Goal: Task Accomplishment & Management: Manage account settings

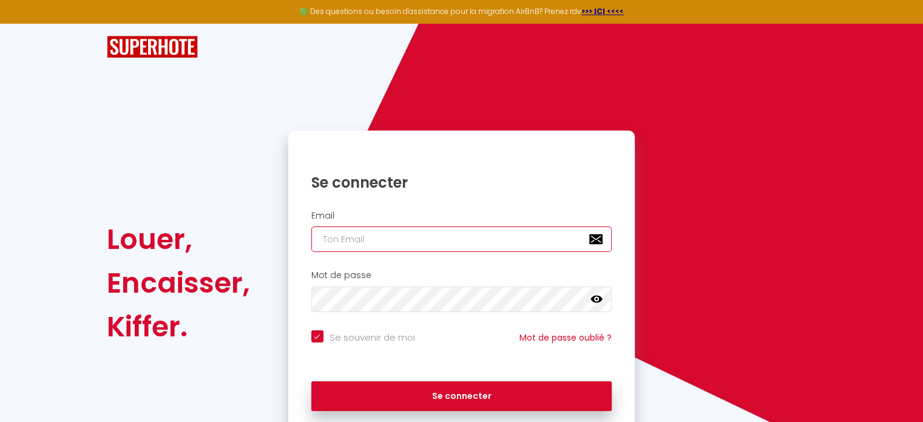
click at [427, 246] on input "email" at bounding box center [461, 238] width 301 height 25
type input "[PERSON_NAME][EMAIL_ADDRESS][DOMAIN_NAME]"
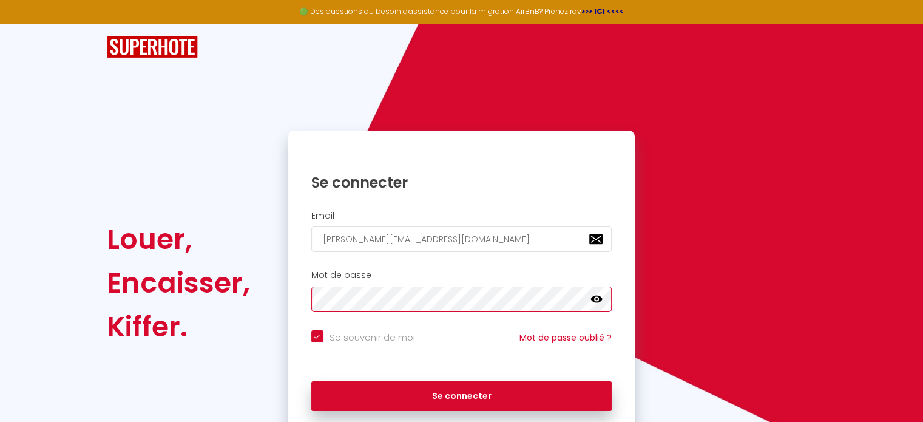
click at [311, 381] on button "Se connecter" at bounding box center [461, 396] width 301 height 30
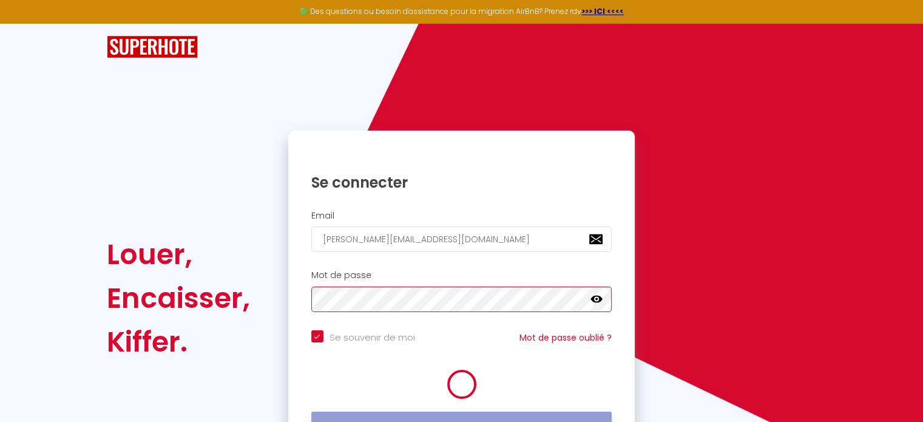
checkbox input "true"
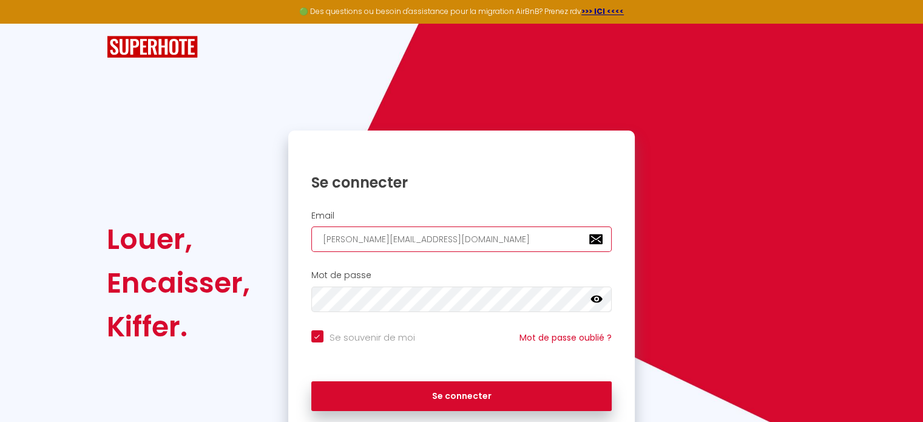
click at [452, 244] on input "[PERSON_NAME][EMAIL_ADDRESS][DOMAIN_NAME]" at bounding box center [461, 238] width 301 height 25
type input "[PERSON_NAME][EMAIL_ADDRESS][DOMAIN_NAME]"
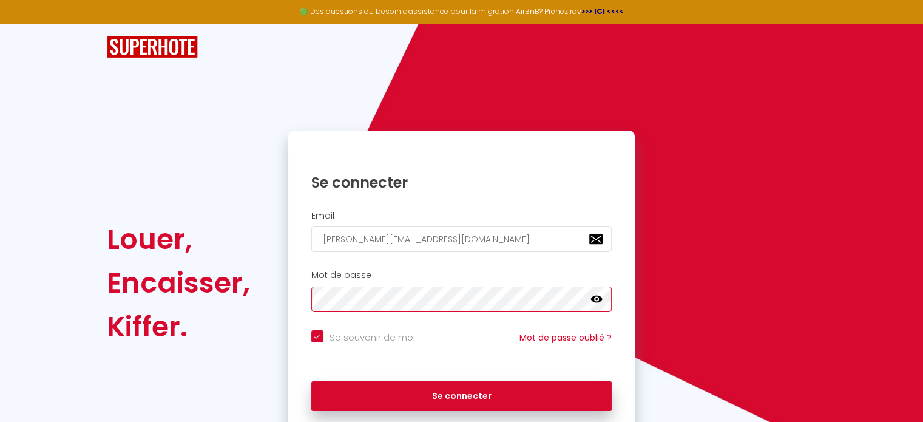
click at [311, 381] on button "Se connecter" at bounding box center [461, 396] width 301 height 30
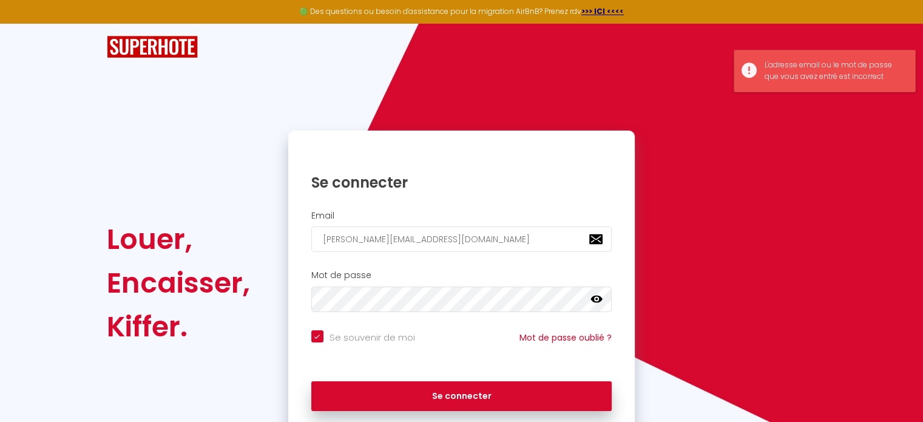
click at [594, 300] on icon at bounding box center [596, 299] width 12 height 7
click at [248, 283] on div "Louer, Encaisser, Kiffer. Se connecter Email [PERSON_NAME][EMAIL_ADDRESS][DOMAI…" at bounding box center [461, 282] width 726 height 305
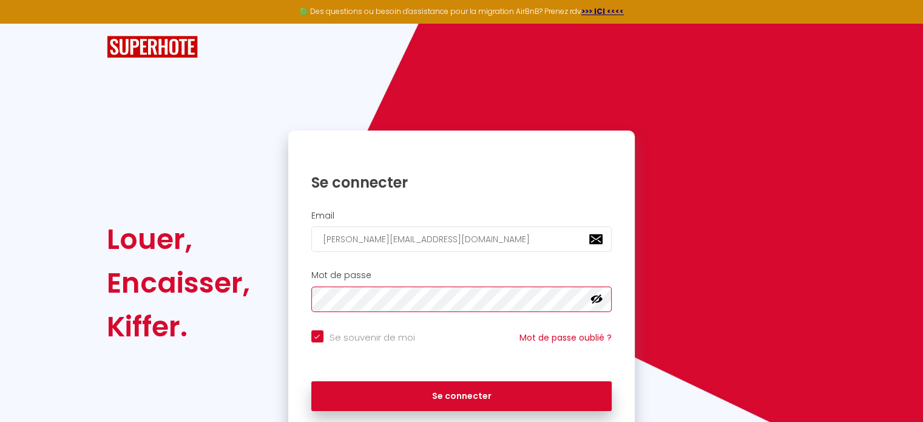
click at [311, 381] on button "Se connecter" at bounding box center [461, 396] width 301 height 30
checkbox input "true"
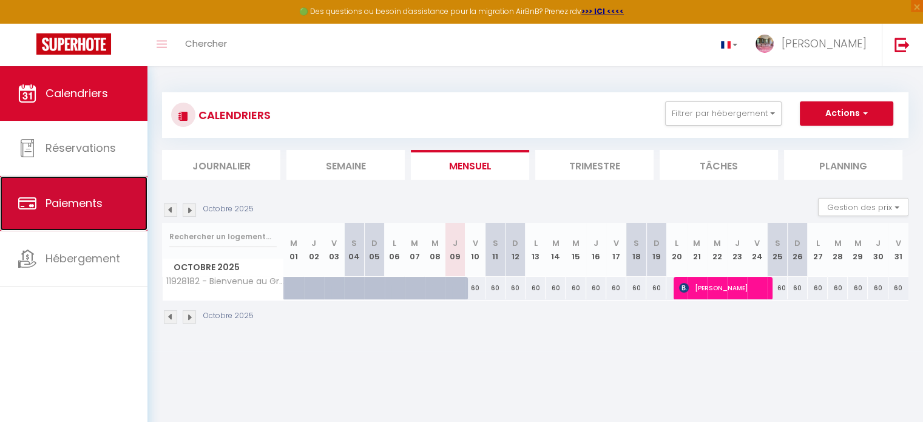
click at [92, 204] on span "Paiements" at bounding box center [74, 202] width 57 height 15
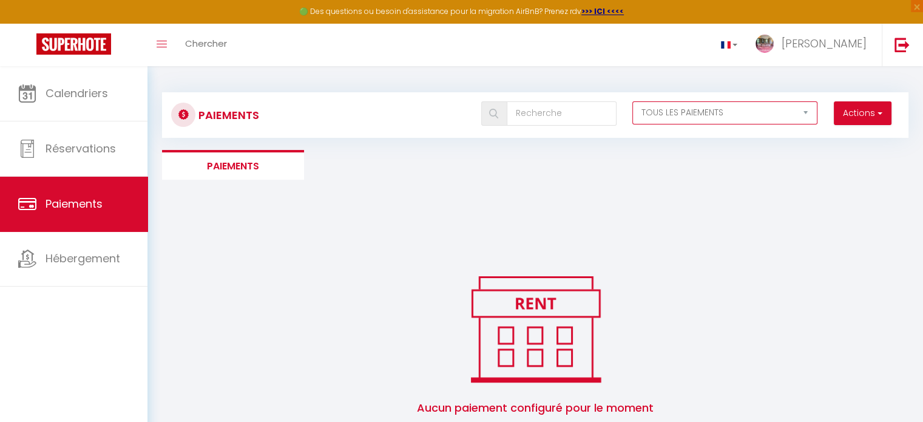
click at [784, 113] on select "EN ATTENTE PAYÉ TOUS LES PAIEMENTS" at bounding box center [725, 112] width 186 height 23
select select "1"
click at [632, 101] on select "EN ATTENTE PAYÉ TOUS LES PAIEMENTS" at bounding box center [725, 112] width 186 height 23
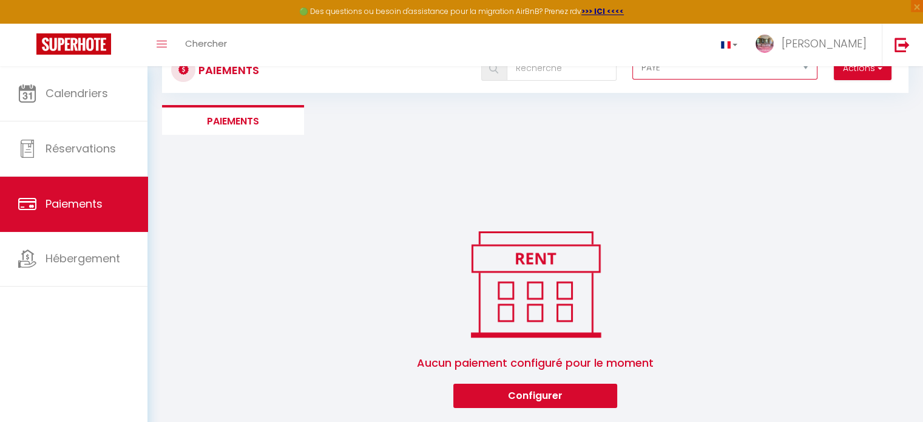
scroll to position [66, 0]
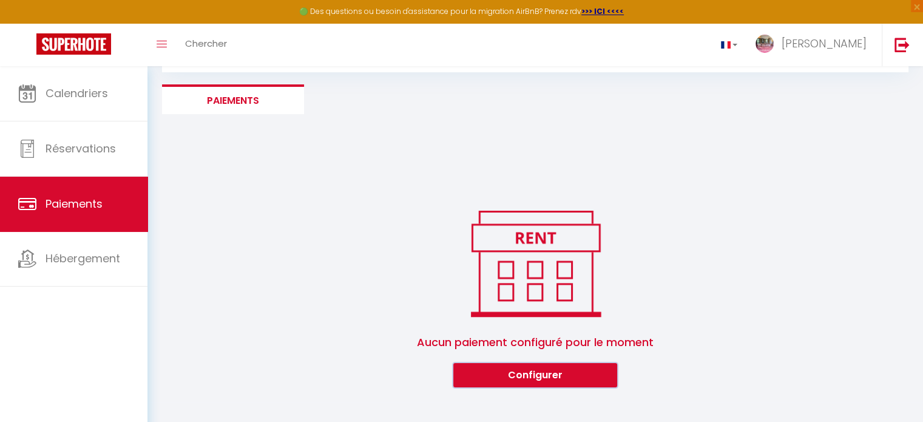
click at [571, 374] on button "Configurer" at bounding box center [535, 375] width 164 height 24
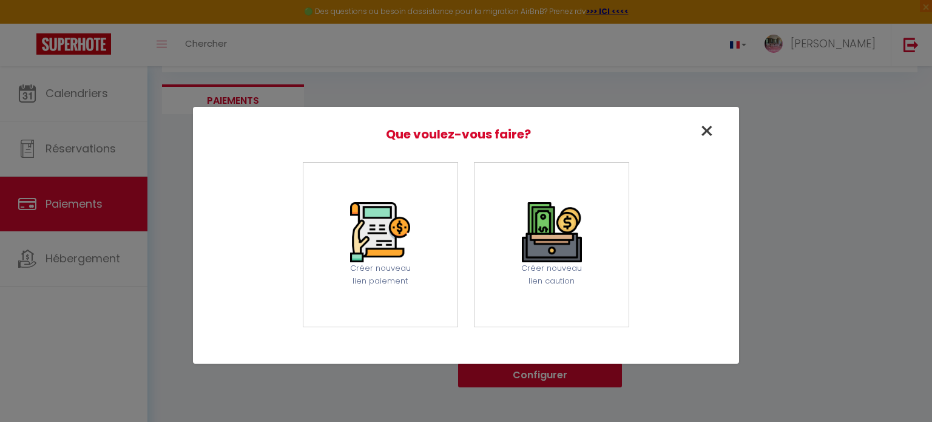
click at [702, 129] on span "×" at bounding box center [707, 131] width 16 height 34
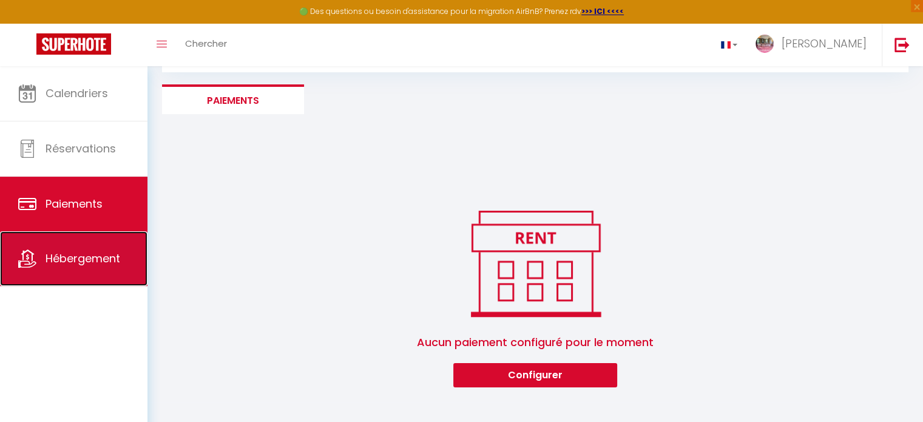
click at [63, 274] on link "Hébergement" at bounding box center [73, 258] width 147 height 55
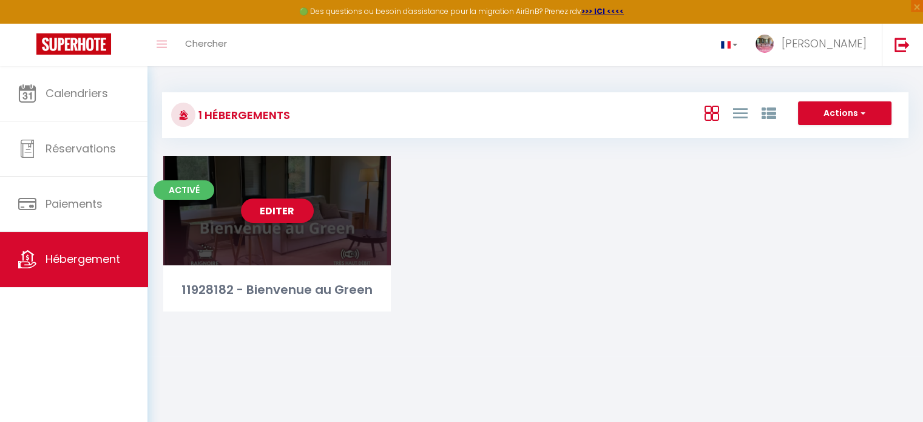
click at [322, 269] on div "Activé Editer 11928182 - Bienvenue au Green" at bounding box center [277, 233] width 228 height 155
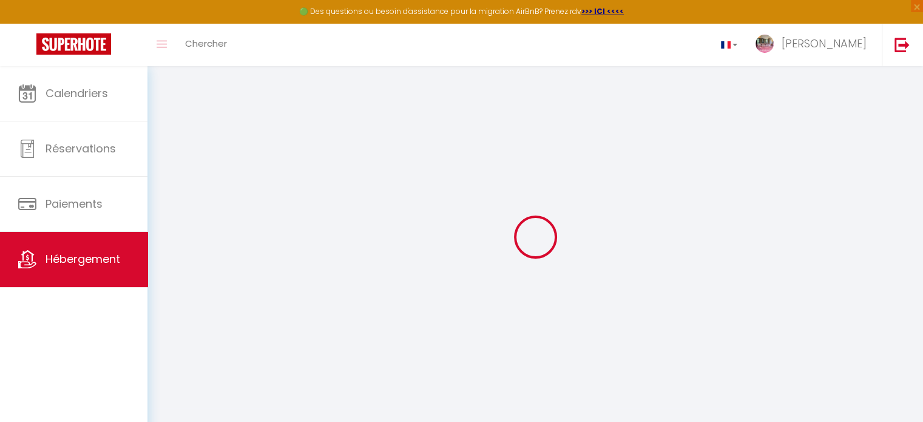
select select
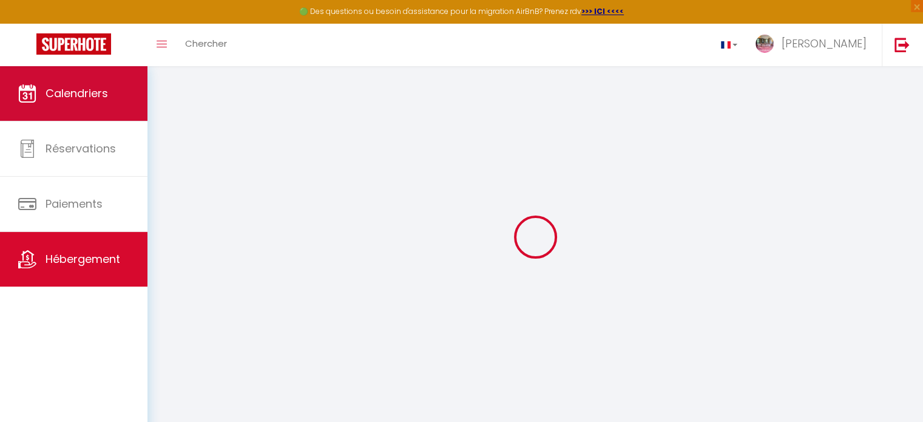
select select
checkbox input "true"
checkbox input "false"
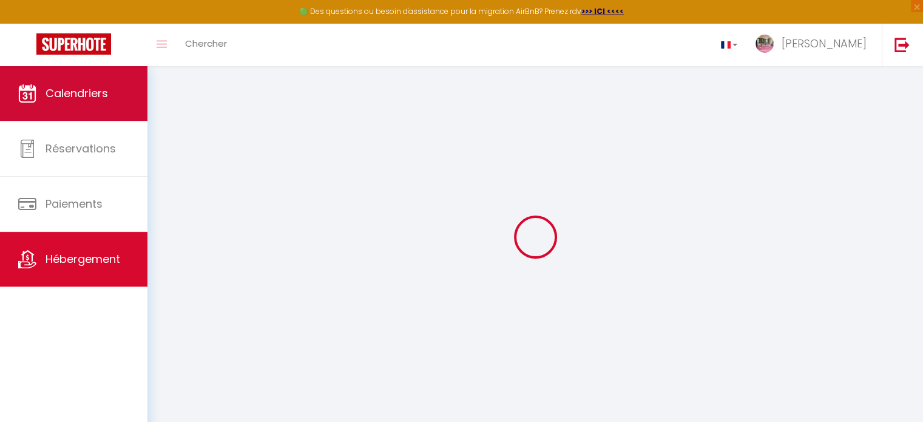
select select
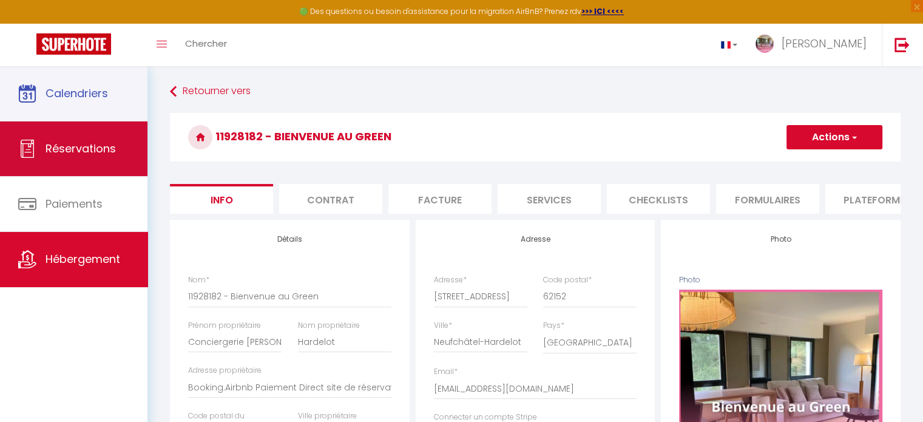
select select
checkbox input "true"
checkbox input "false"
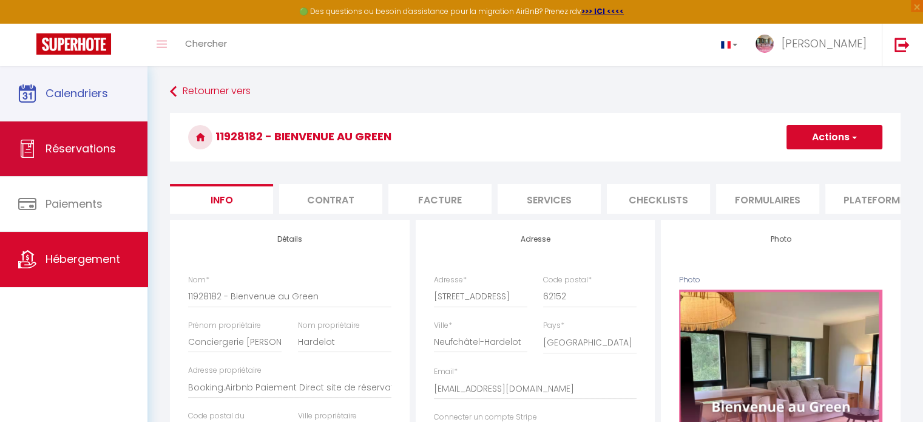
select select
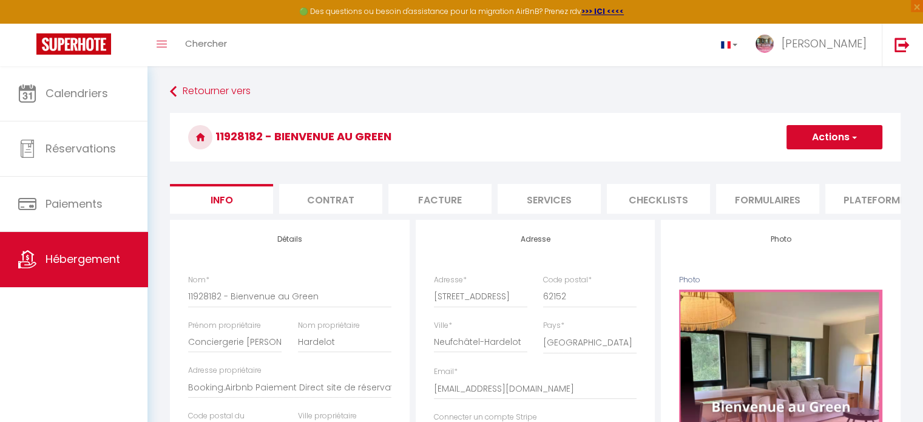
select select
checkbox input "true"
checkbox input "false"
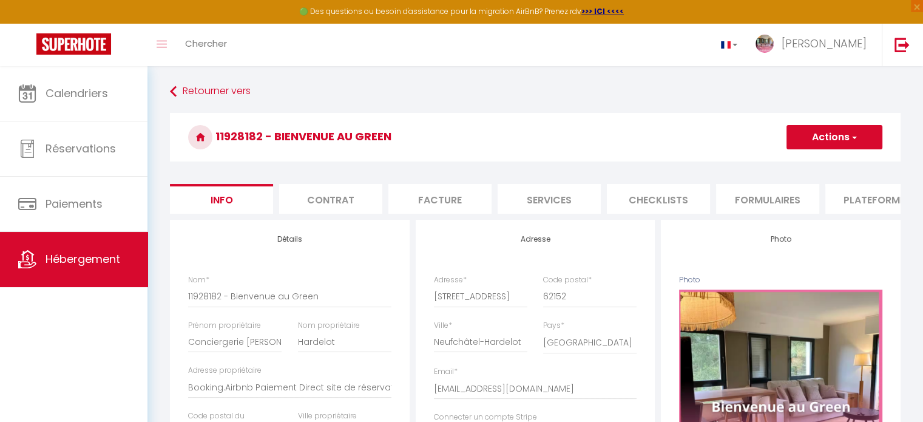
click at [430, 200] on li "Facture" at bounding box center [439, 199] width 103 height 30
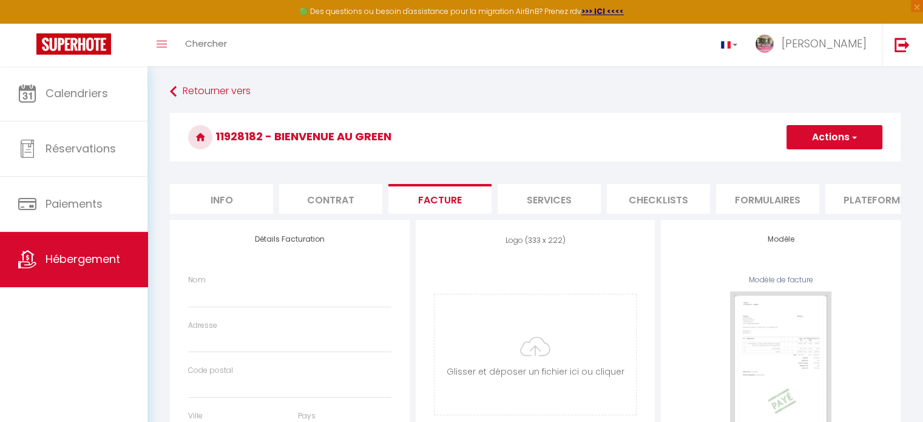
scroll to position [101, 0]
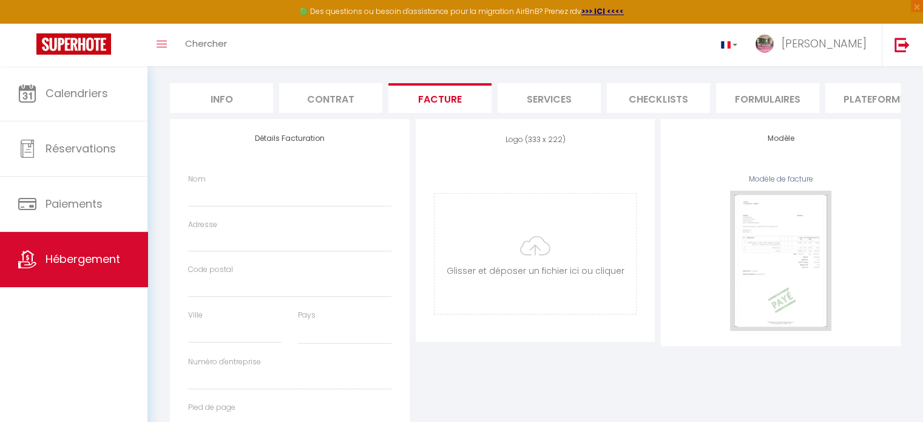
select select
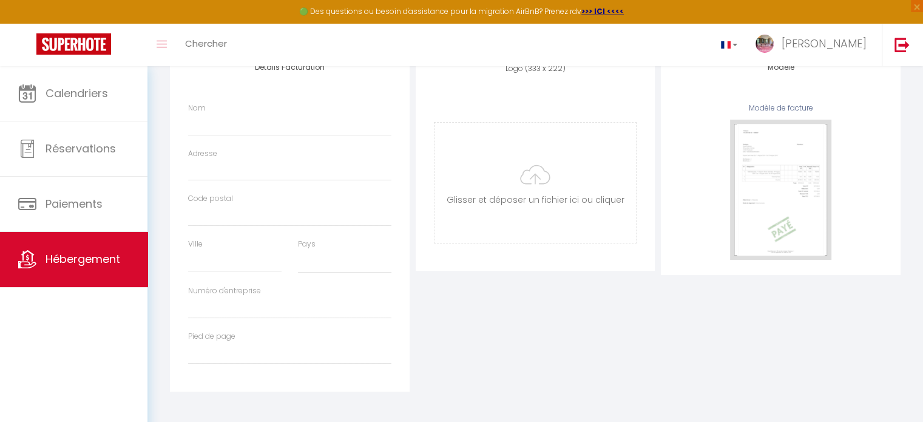
scroll to position [0, 0]
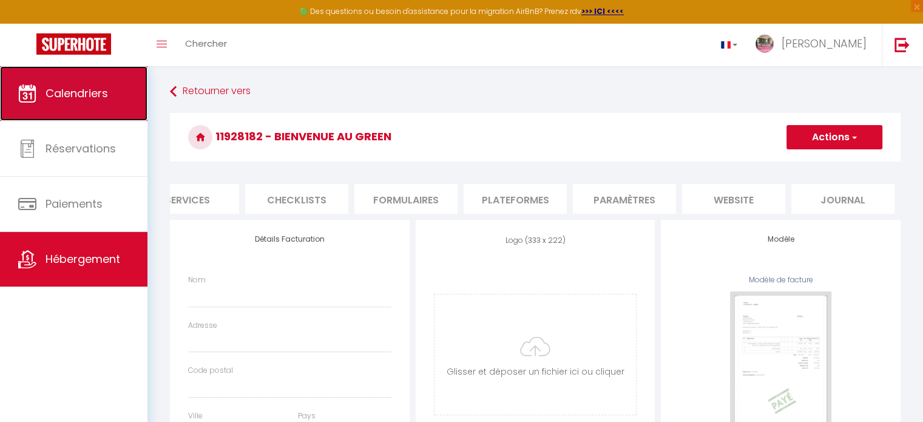
click at [104, 102] on link "Calendriers" at bounding box center [73, 93] width 147 height 55
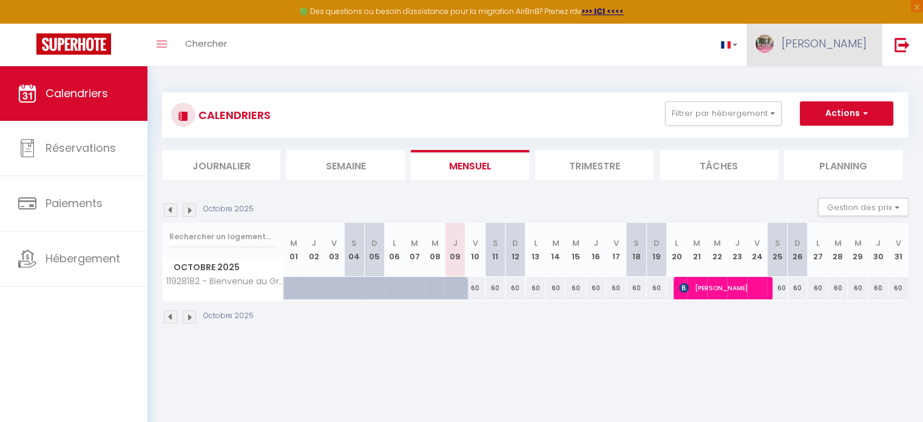
click at [839, 49] on span "[PERSON_NAME]" at bounding box center [824, 43] width 85 height 15
click at [161, 50] on link "Toggle menubar" at bounding box center [161, 45] width 29 height 42
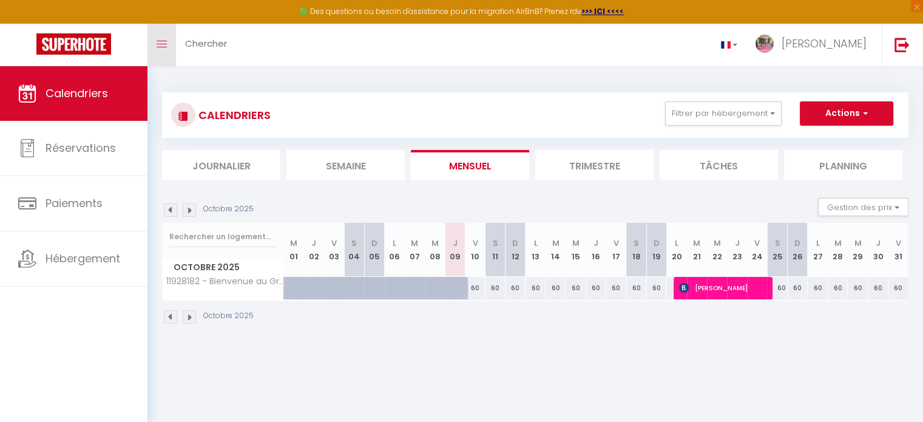
click at [168, 40] on link "Toggle menubar" at bounding box center [161, 45] width 29 height 42
click at [56, 89] on span "Calendriers" at bounding box center [77, 93] width 63 height 15
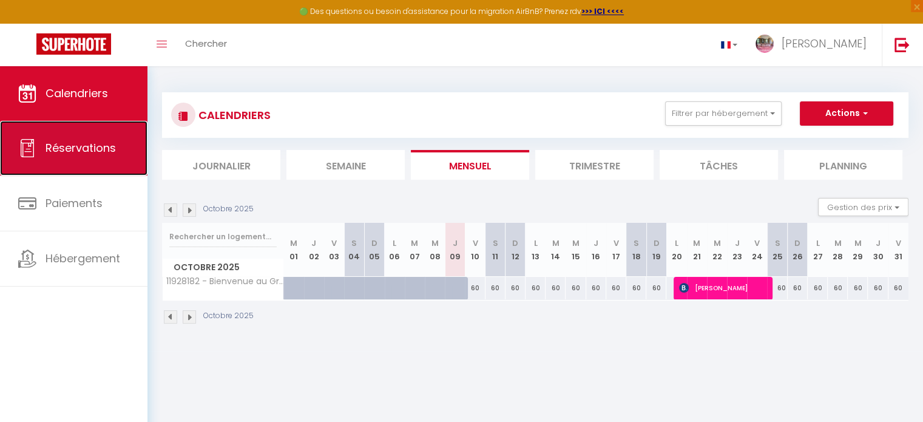
click at [76, 166] on link "Réservations" at bounding box center [73, 148] width 147 height 55
select select "not_cancelled"
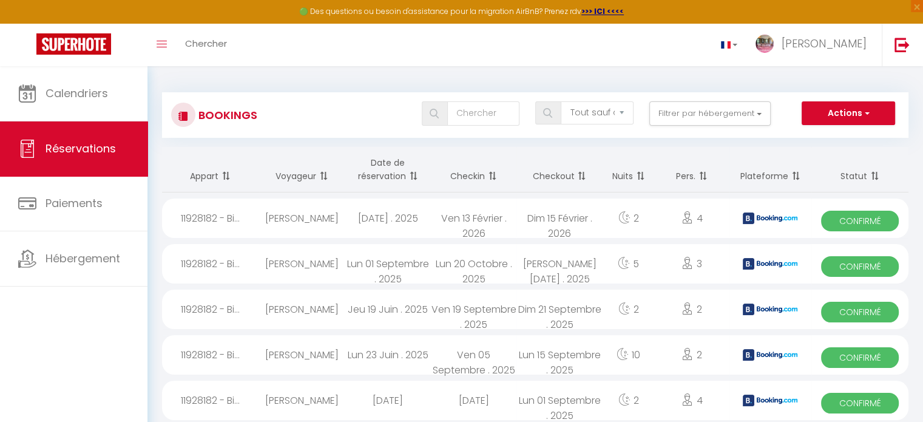
click at [871, 220] on span "Confirmé" at bounding box center [860, 221] width 78 height 21
select select "OK"
select select "KO"
select select "0"
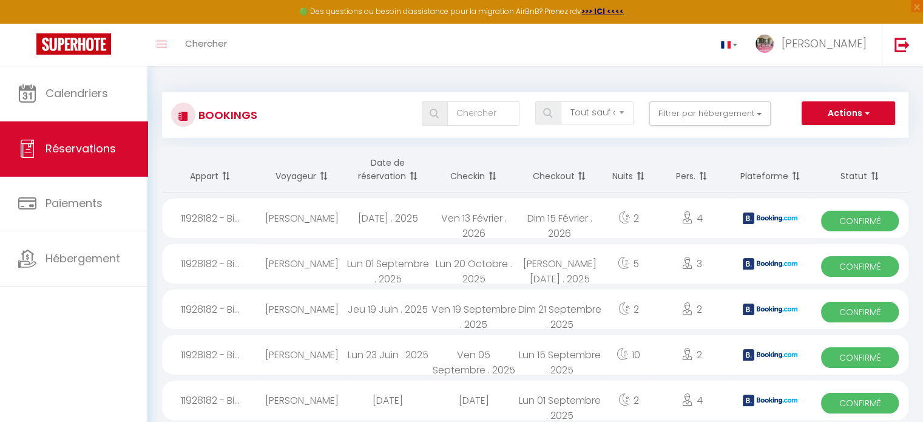
select select "1"
select select
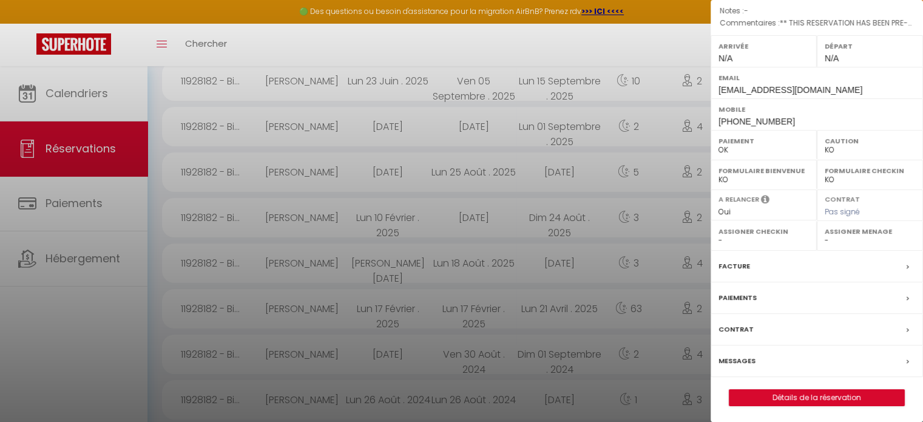
scroll to position [303, 0]
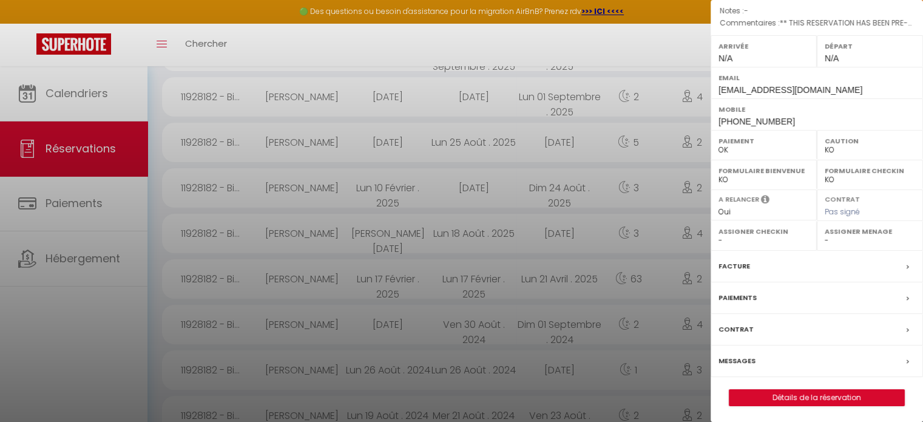
click at [737, 262] on label "Facture" at bounding box center [735, 266] width 32 height 13
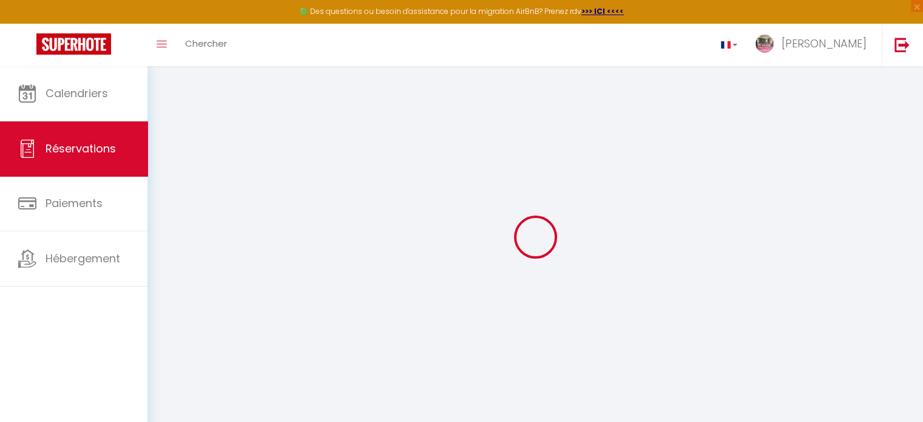
select select "cleaning"
select select "taxes"
select select
checkbox input "false"
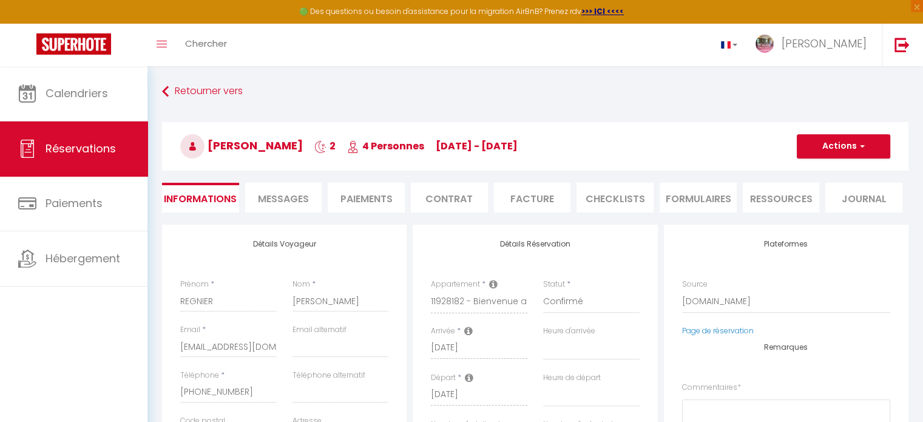
select select
checkbox input "false"
type textarea "** THIS RESERVATION HAS BEEN PRE-PAID ** BOOKING NOTE : Payment charge is EUR 3…"
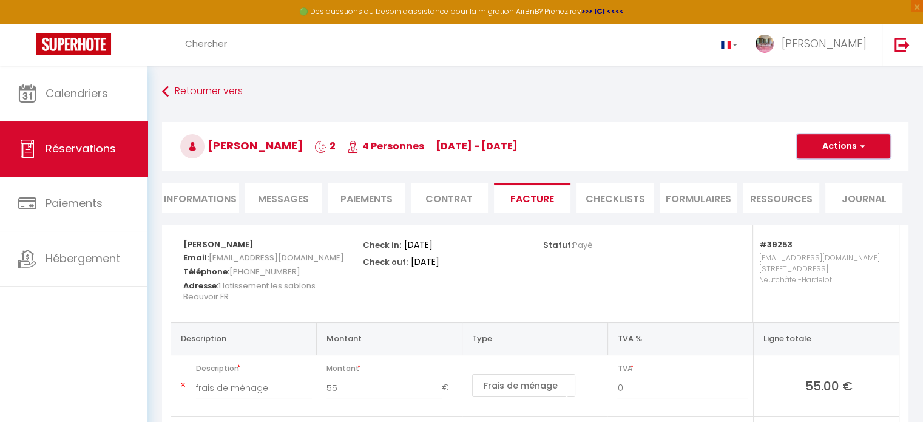
click at [864, 143] on button "Actions" at bounding box center [843, 146] width 93 height 24
click at [841, 190] on link "Aperçu et éditer" at bounding box center [834, 189] width 102 height 16
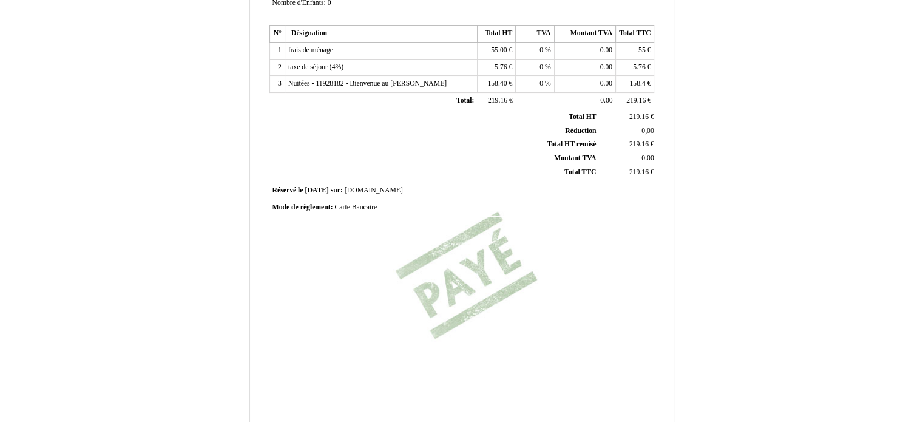
scroll to position [310, 0]
